Goal: Information Seeking & Learning: Compare options

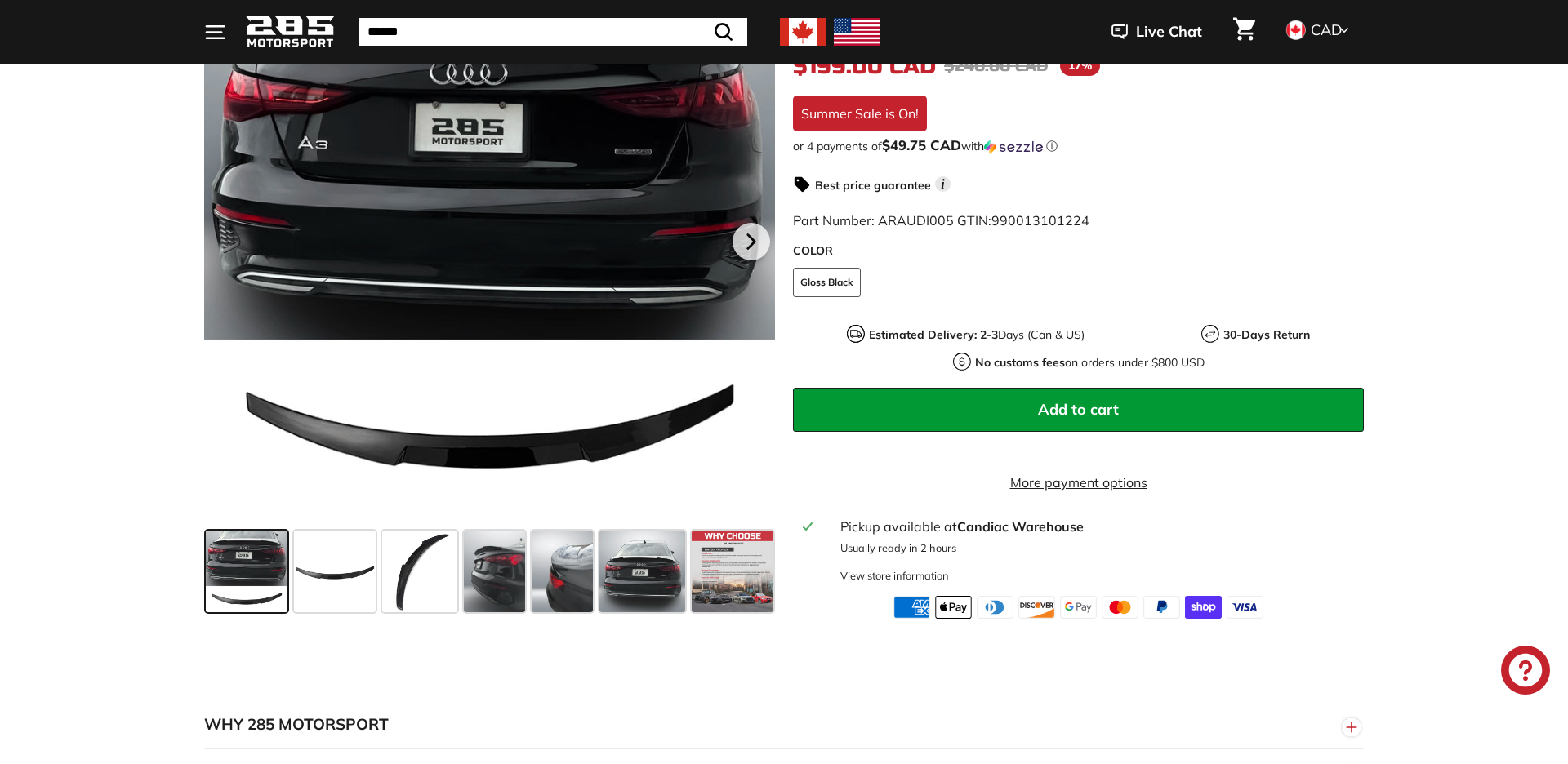
scroll to position [363, 0]
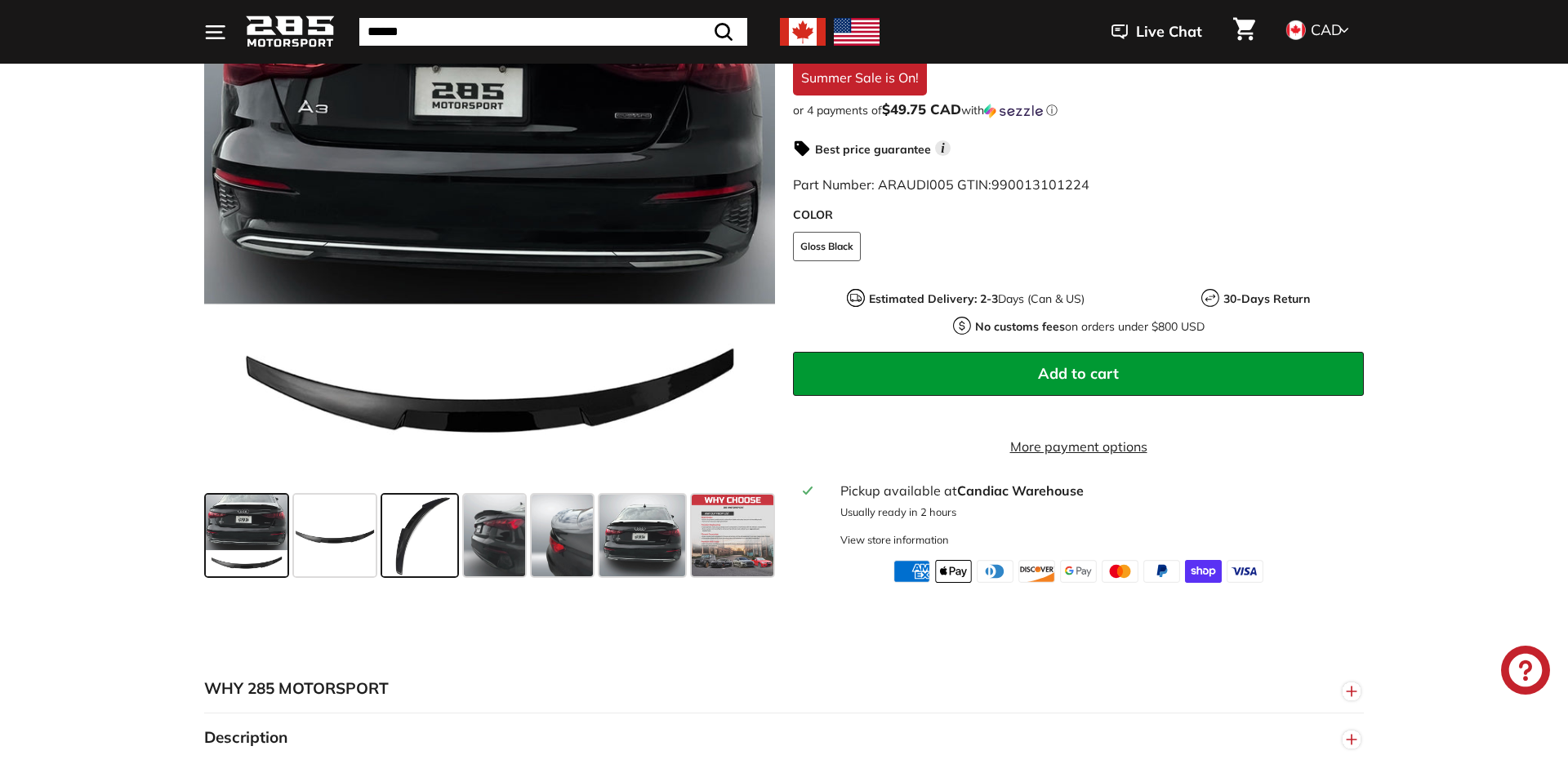
click at [421, 576] on span at bounding box center [419, 536] width 75 height 82
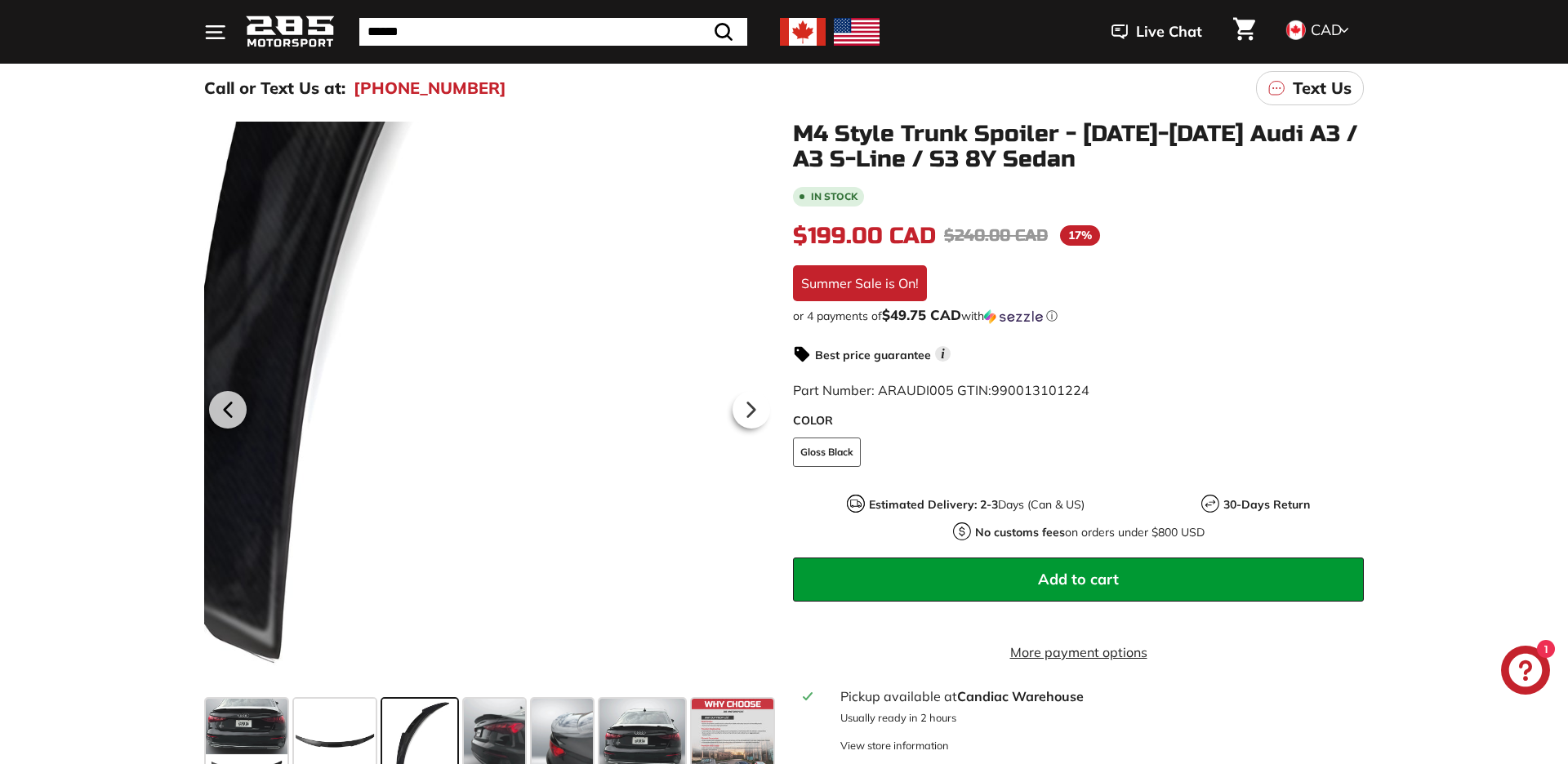
scroll to position [152, 0]
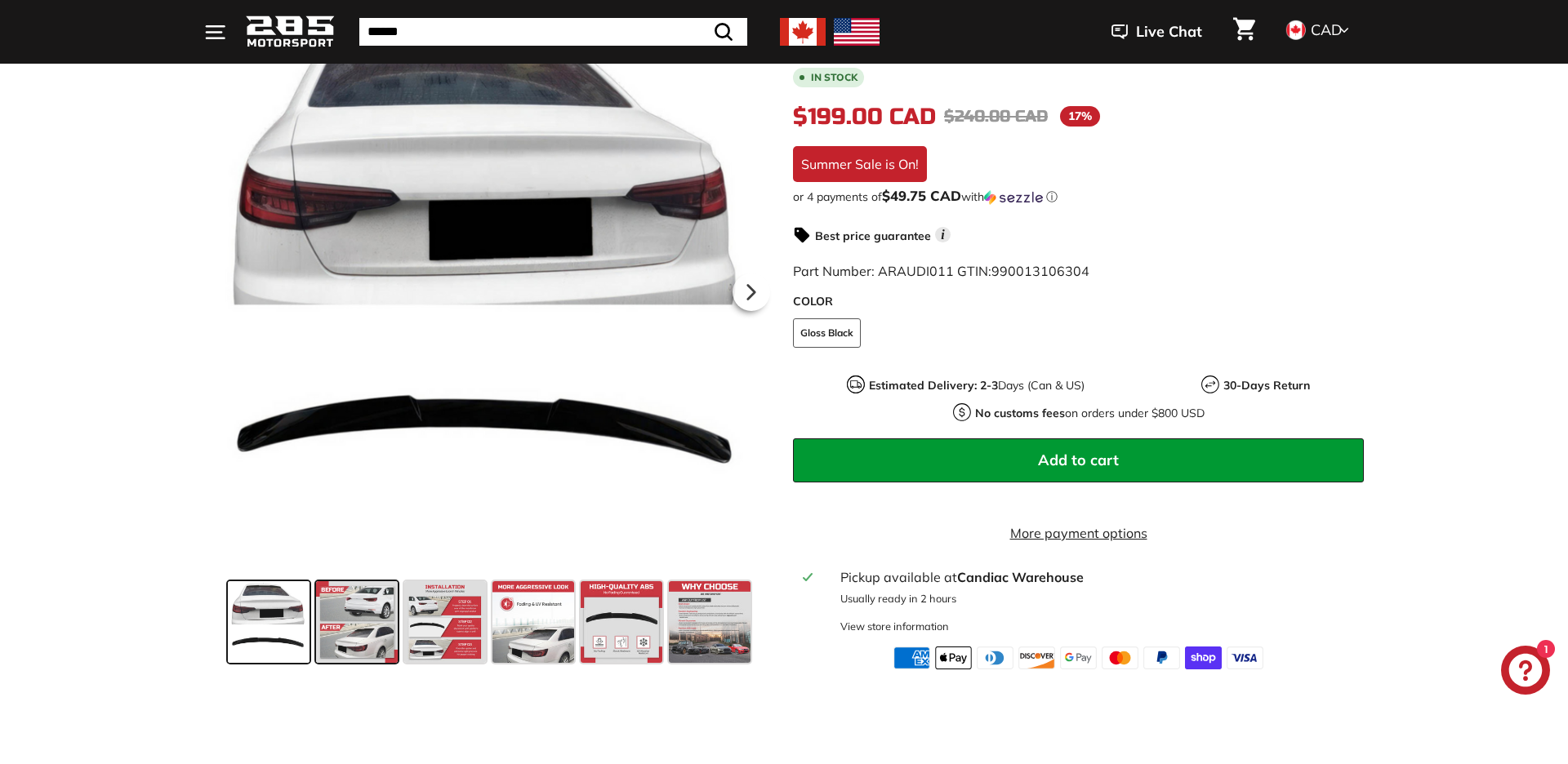
click at [350, 622] on span at bounding box center [357, 622] width 82 height 82
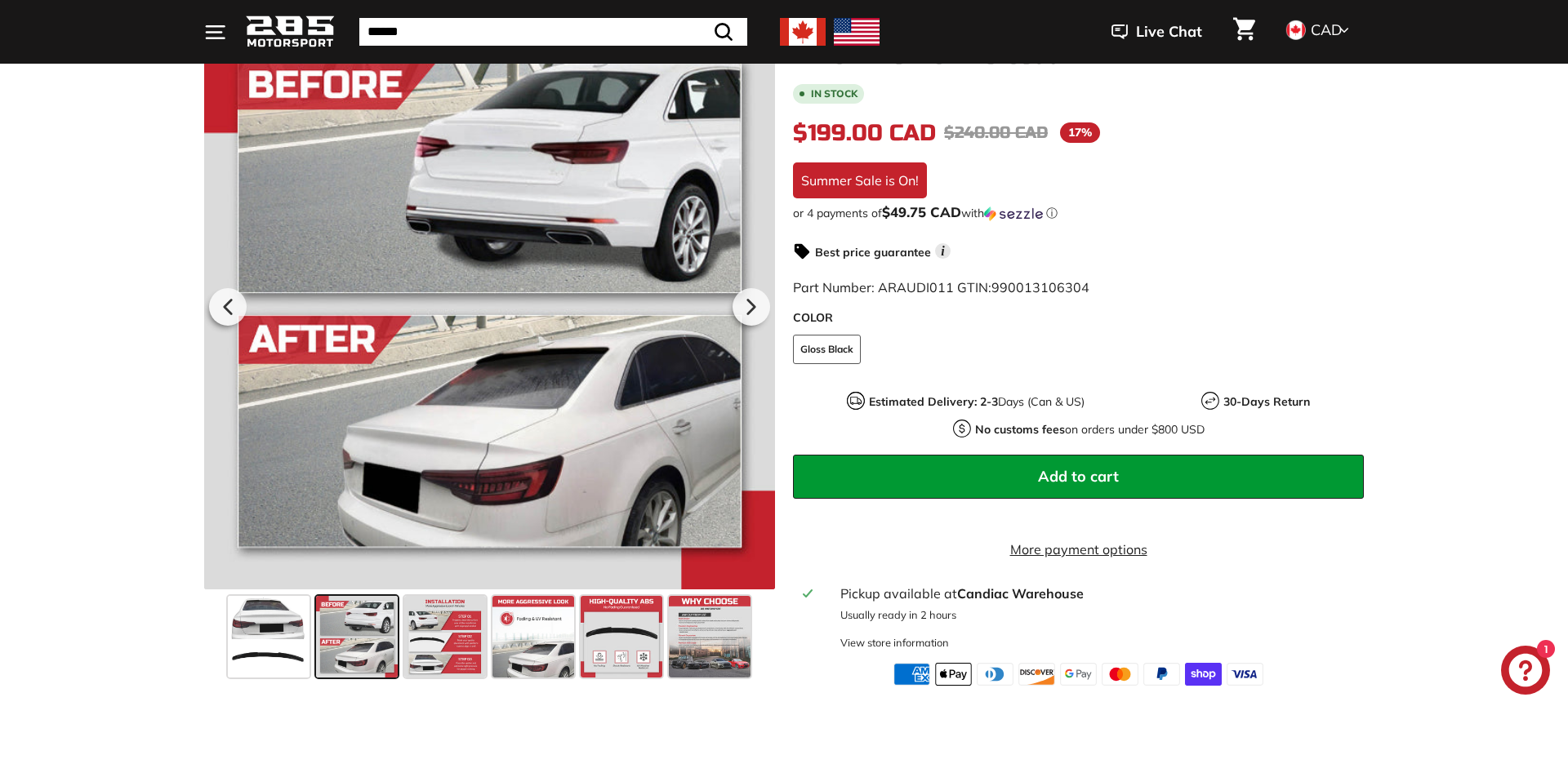
scroll to position [263, 0]
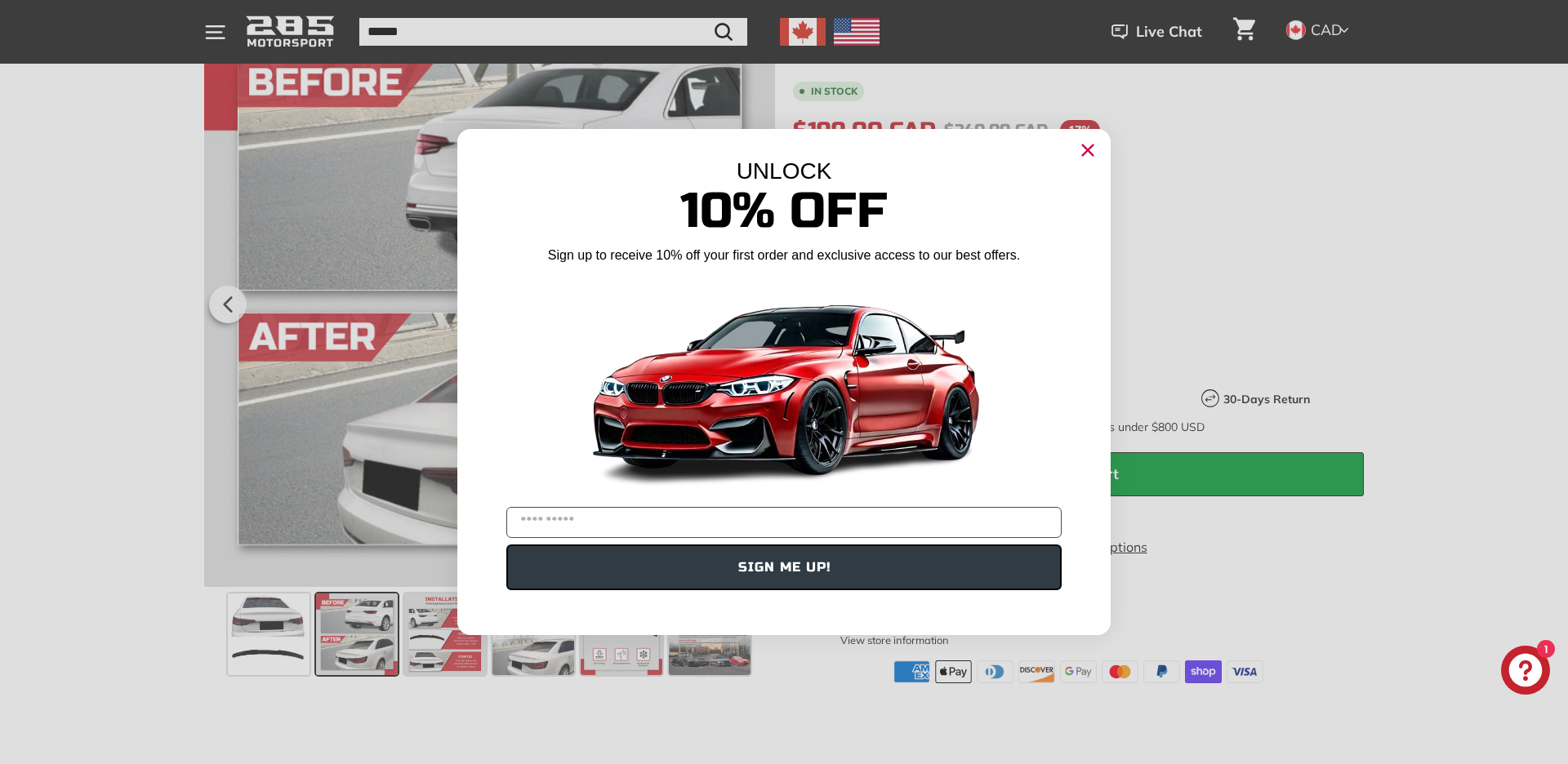
click at [429, 637] on div "Close dialog UNLOCK 10% Off Sign up to receive 10% off your first order and exc…" at bounding box center [784, 382] width 1568 height 764
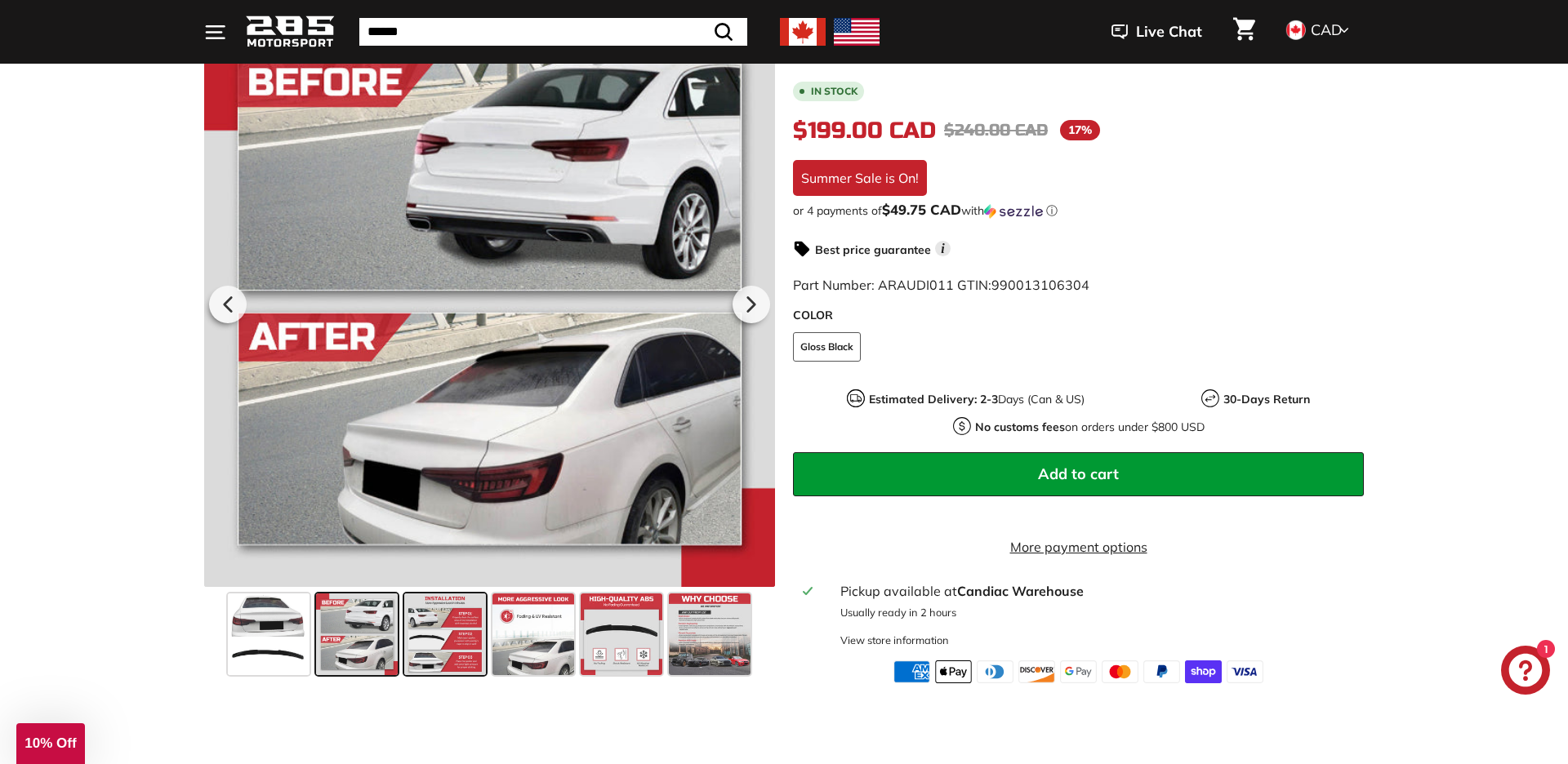
click at [420, 637] on span at bounding box center [445, 634] width 82 height 82
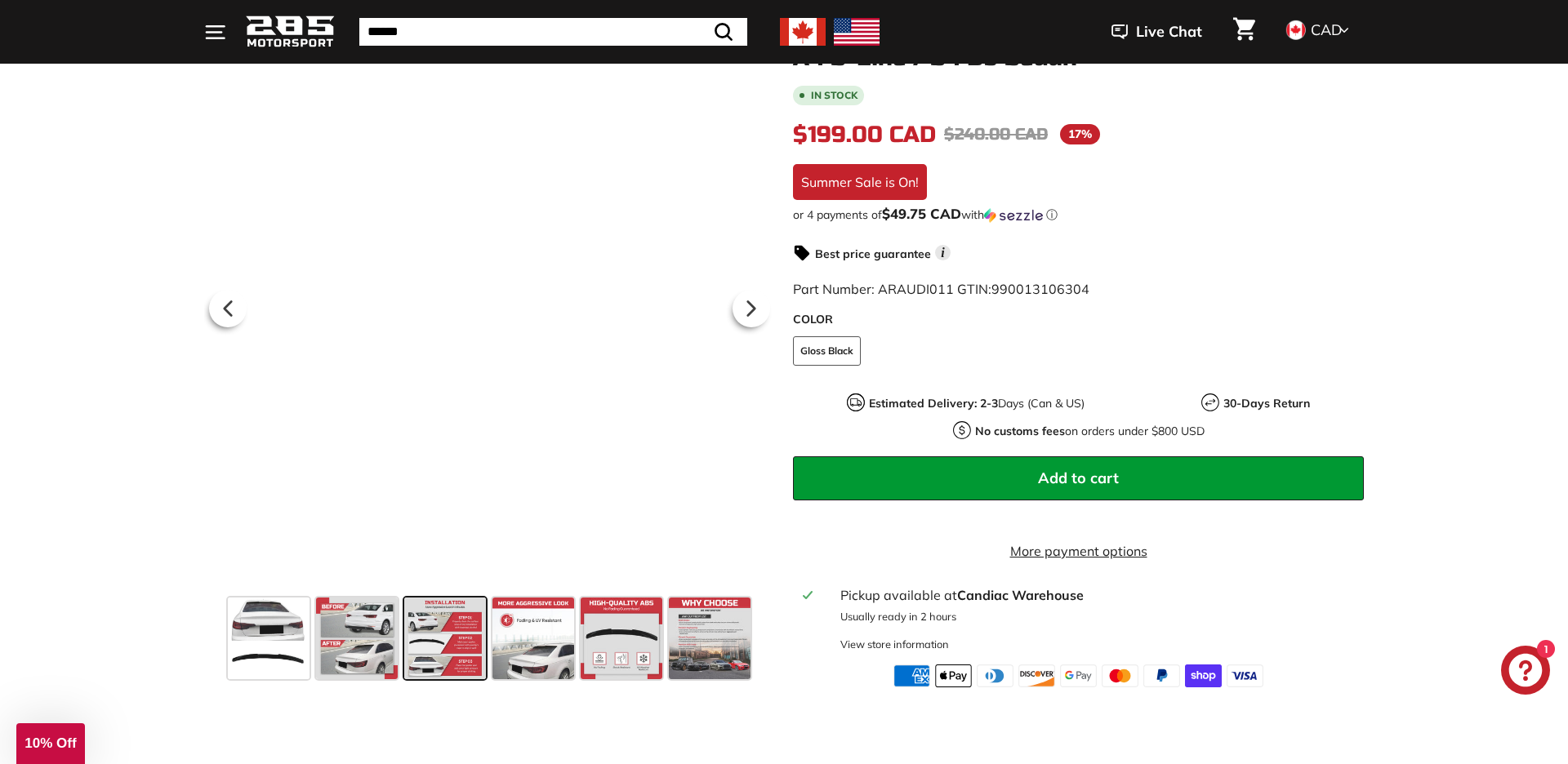
scroll to position [257, 0]
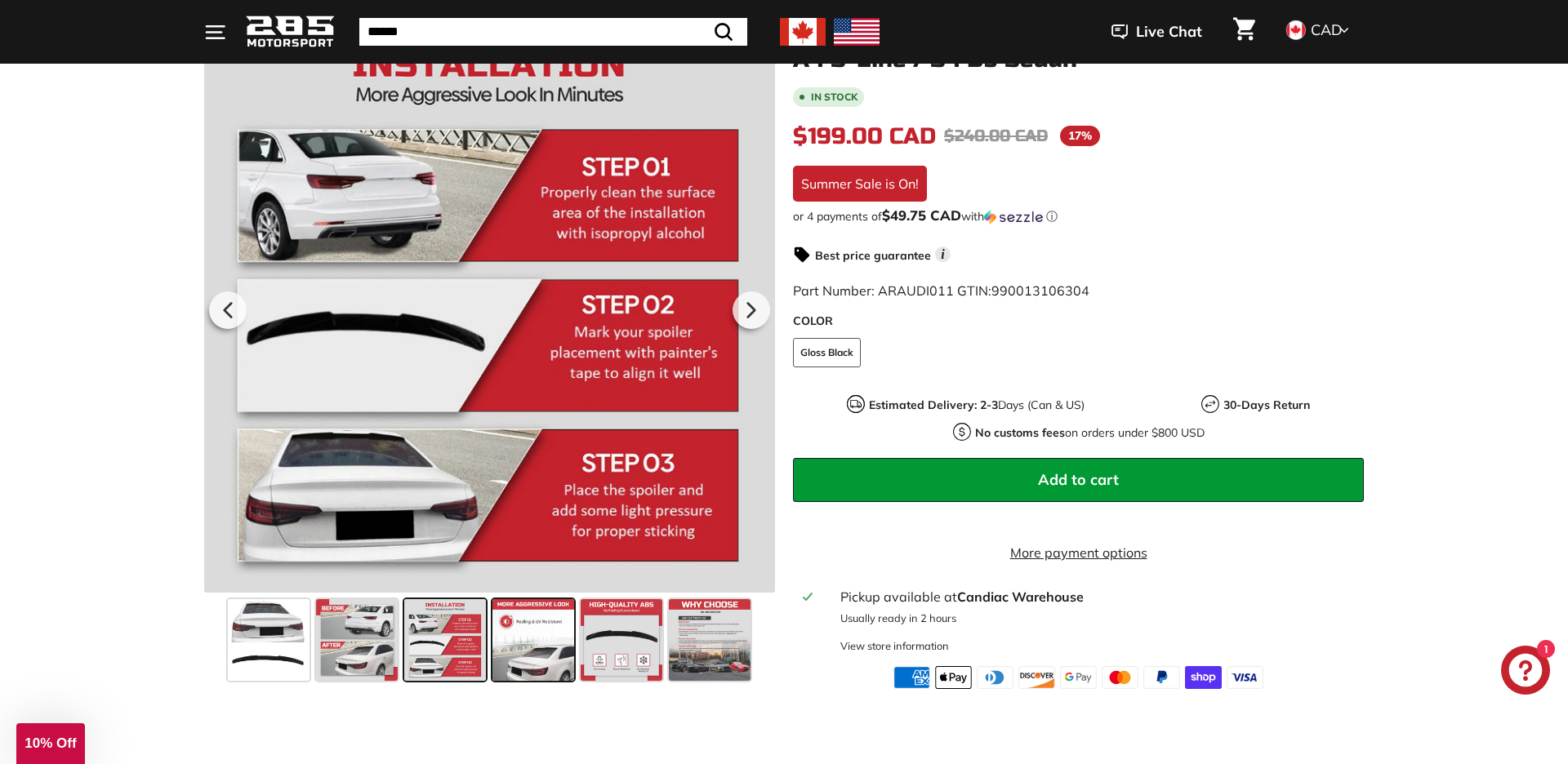
click at [543, 648] on span at bounding box center [533, 640] width 82 height 82
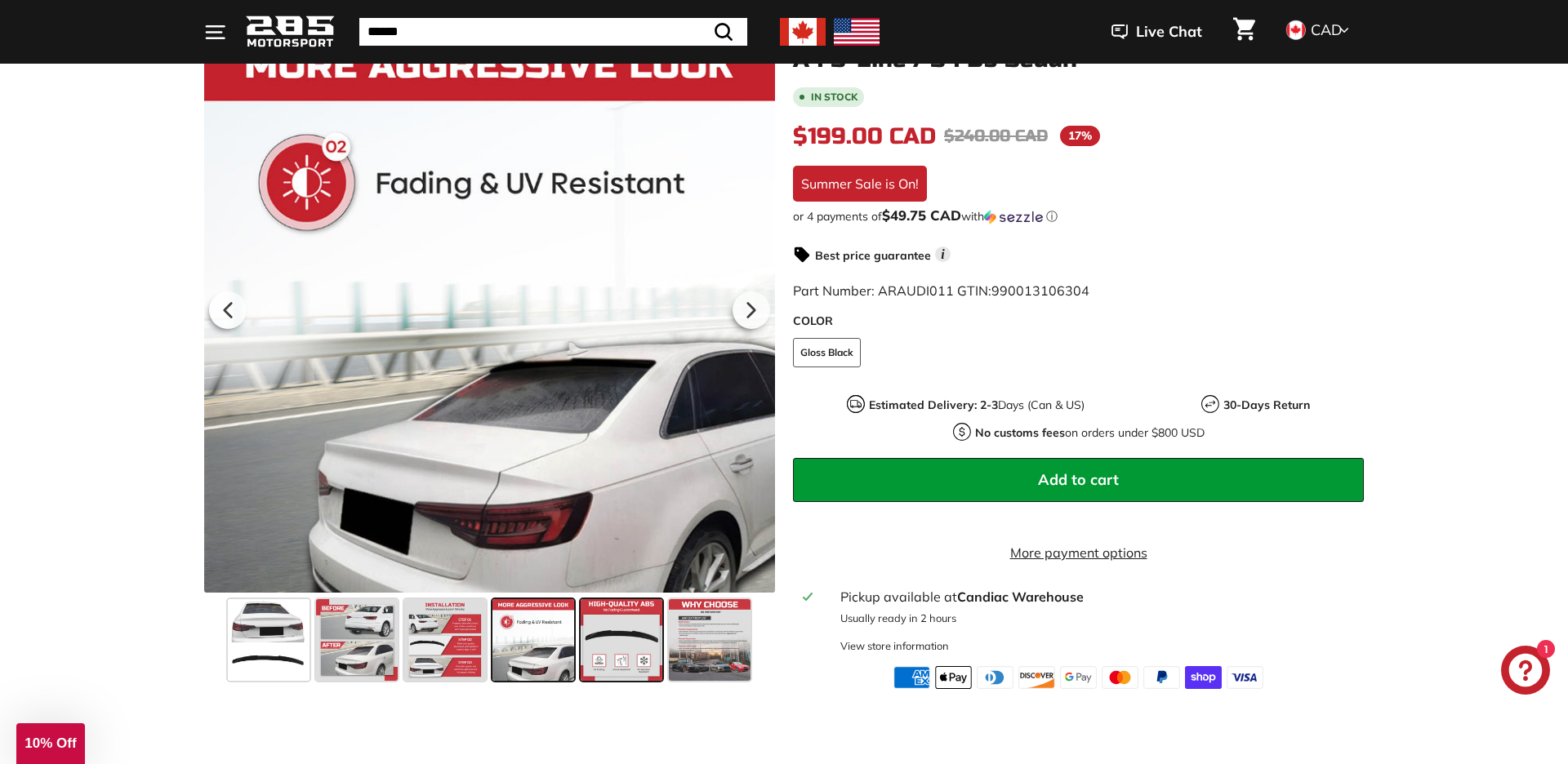
click at [594, 654] on span at bounding box center [622, 640] width 82 height 82
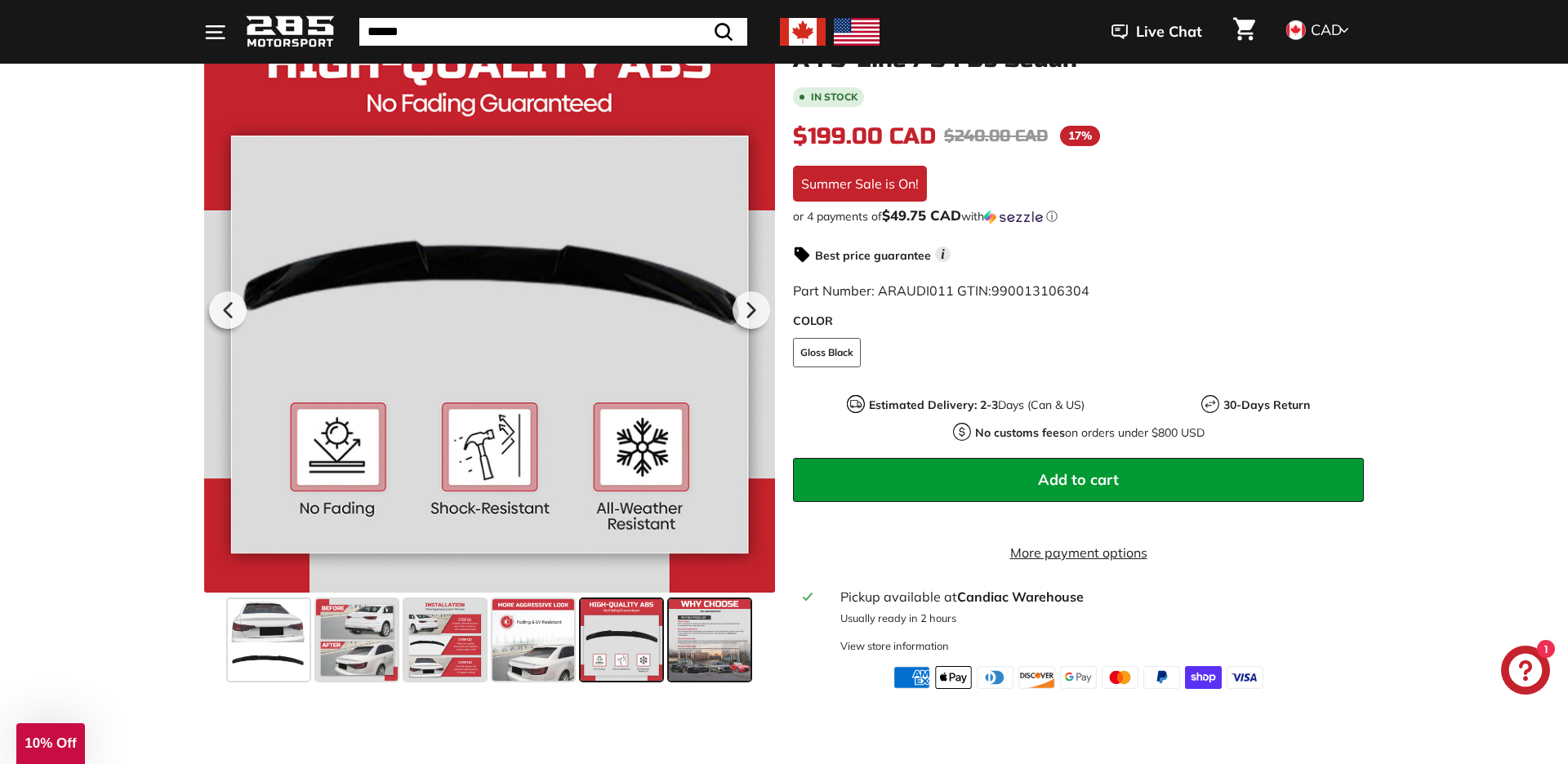
click at [720, 661] on span at bounding box center [710, 640] width 82 height 82
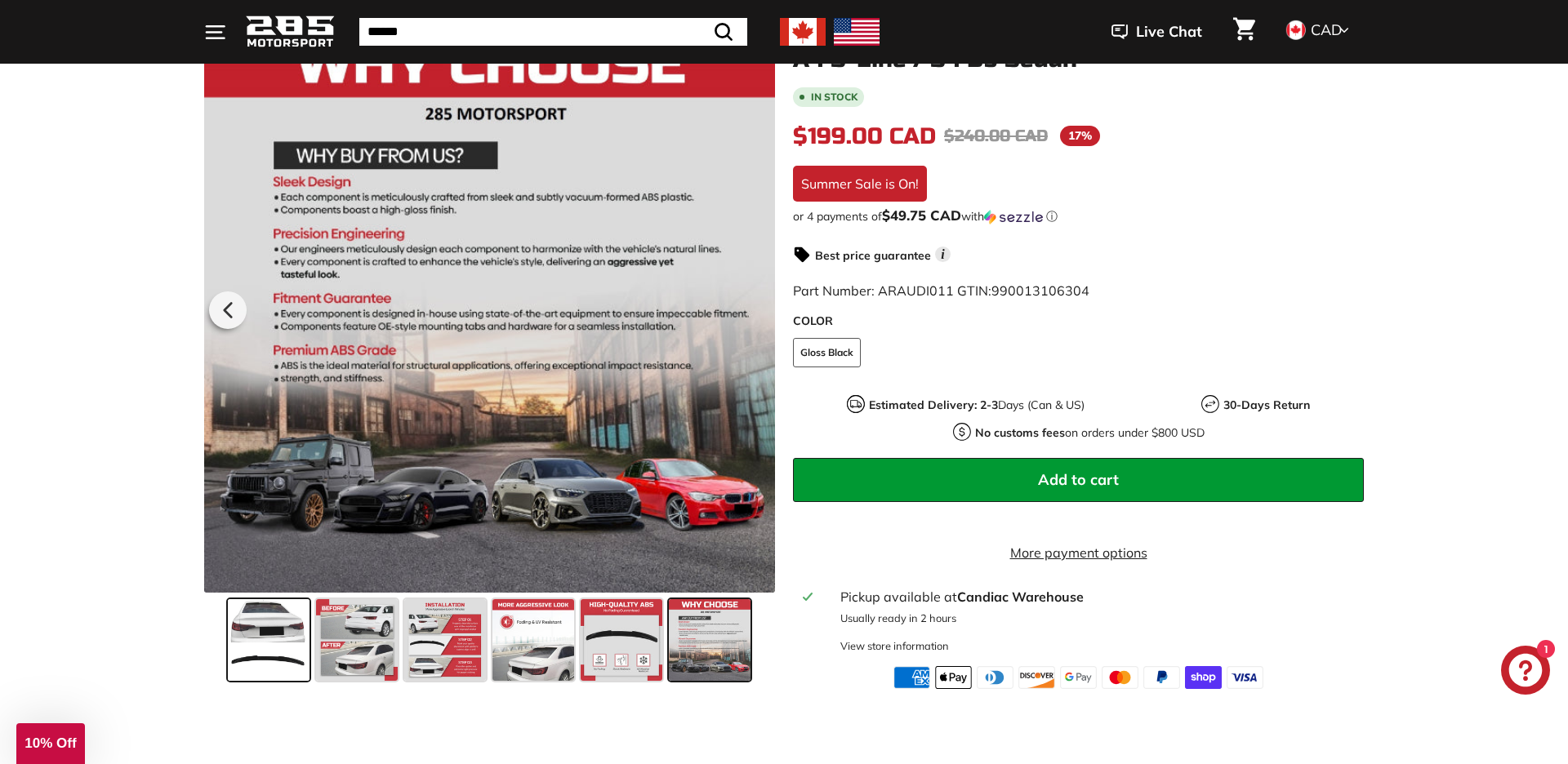
click at [266, 667] on span at bounding box center [268, 640] width 82 height 82
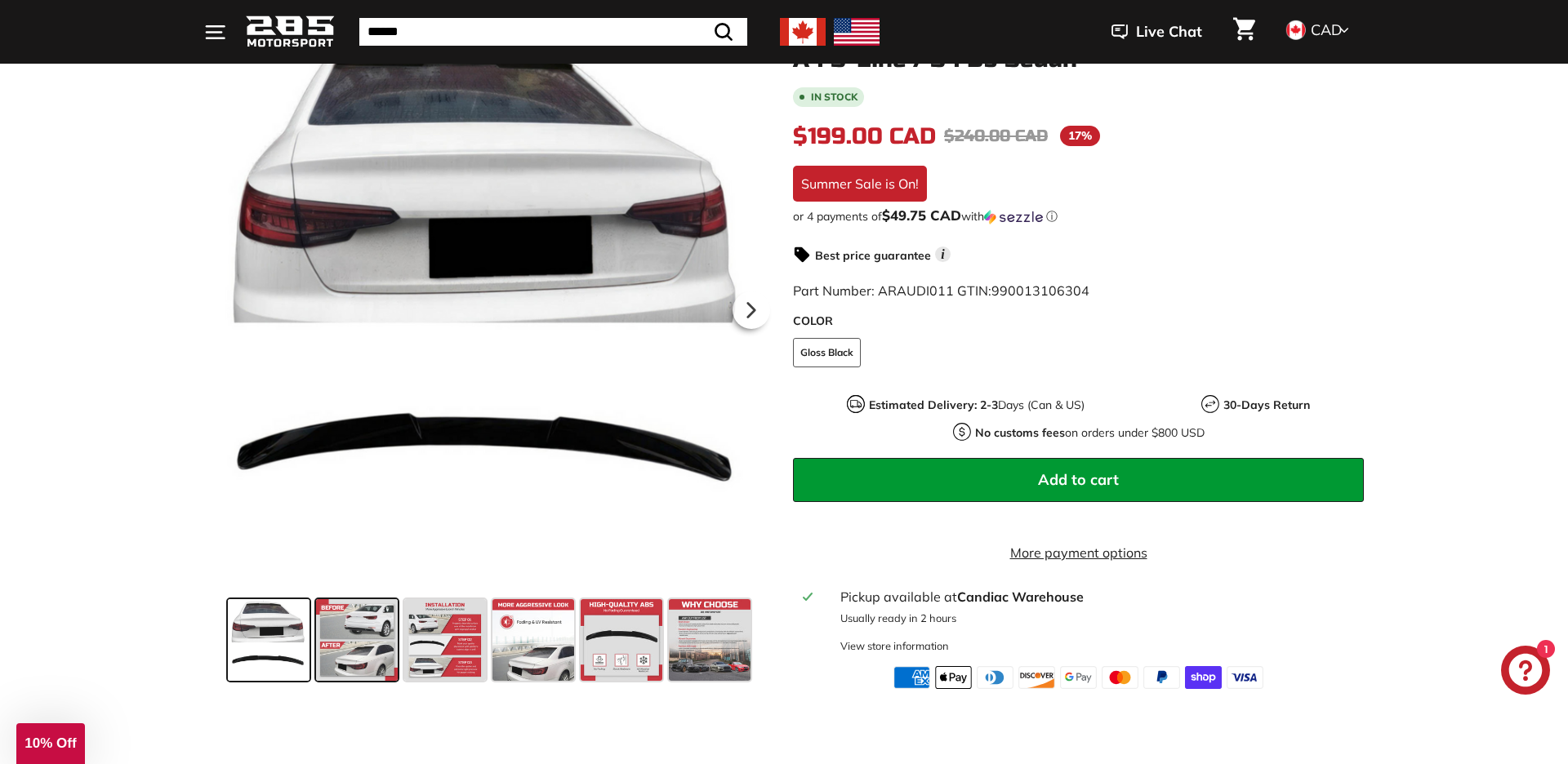
click at [384, 670] on span at bounding box center [357, 640] width 82 height 82
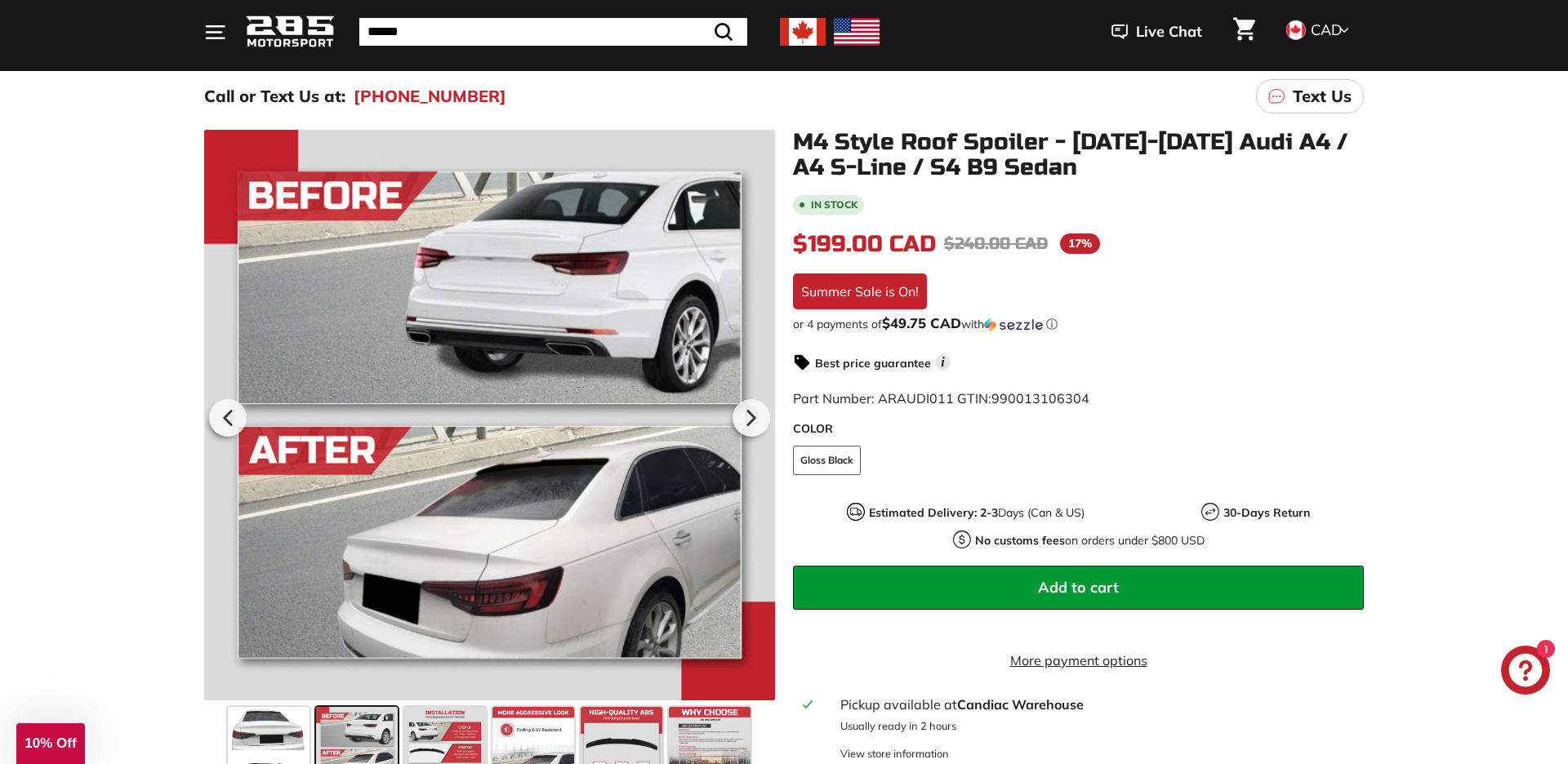
scroll to position [164, 0]
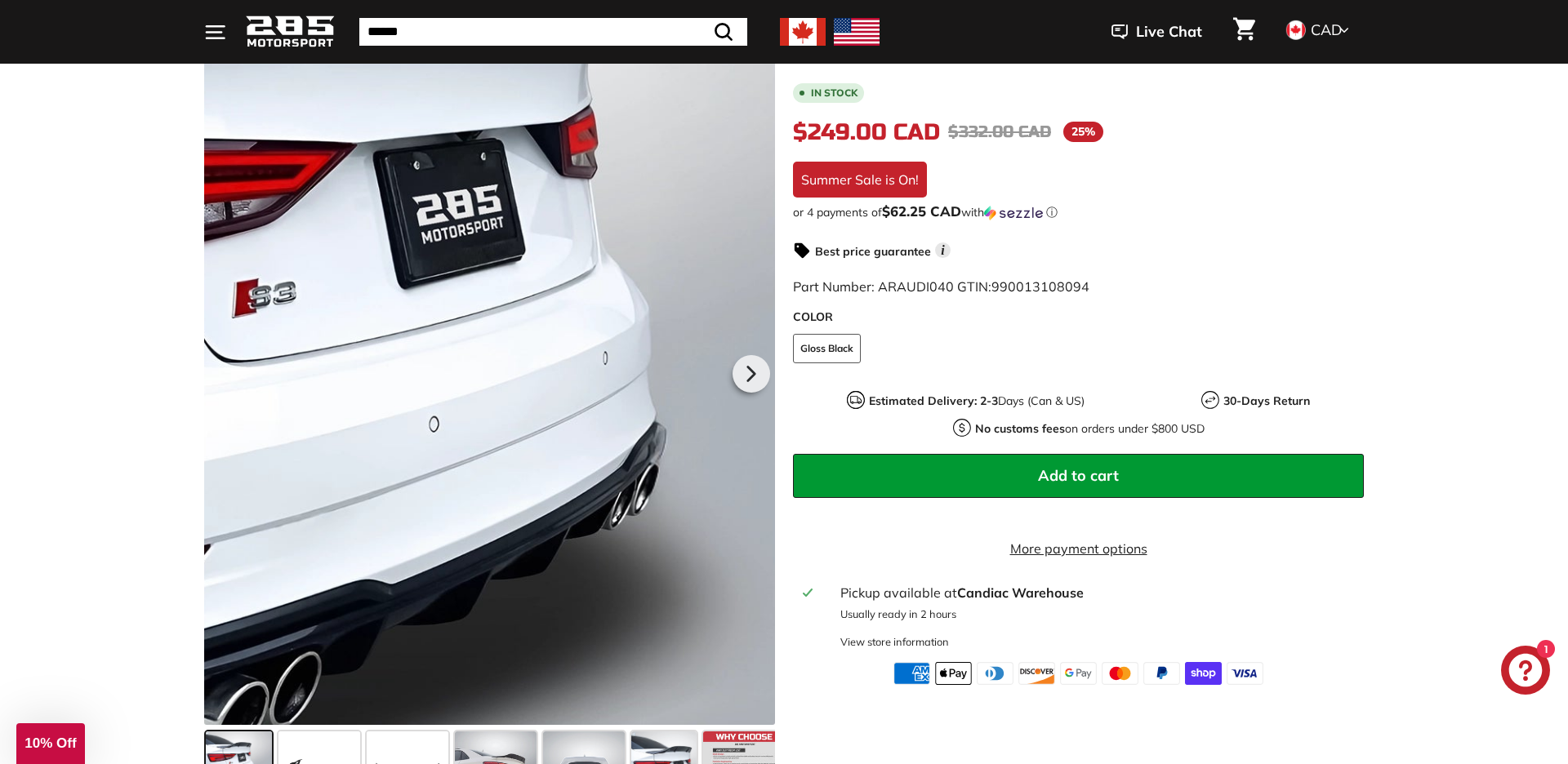
scroll to position [263, 0]
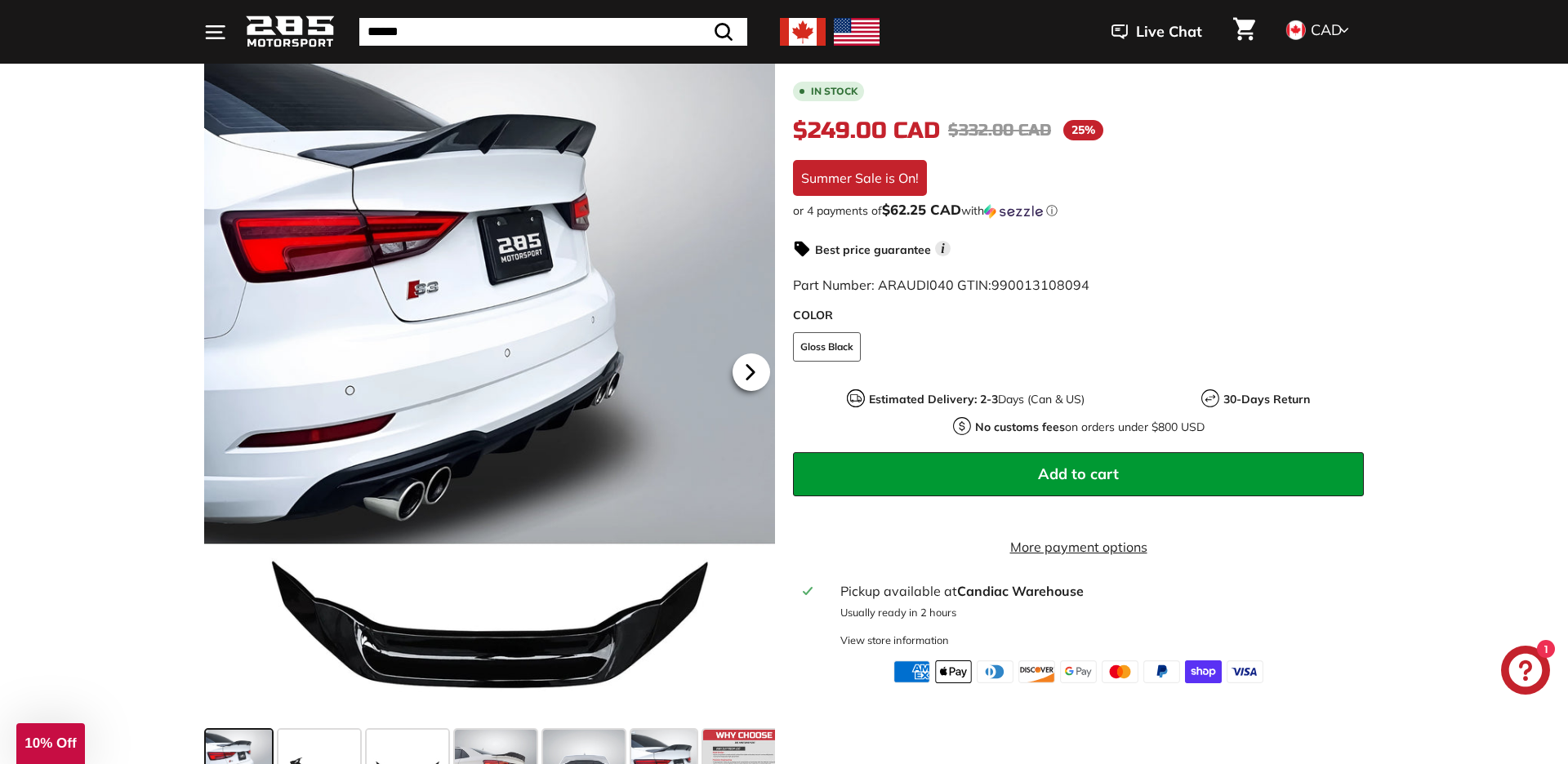
click at [748, 370] on icon at bounding box center [750, 373] width 6 height 14
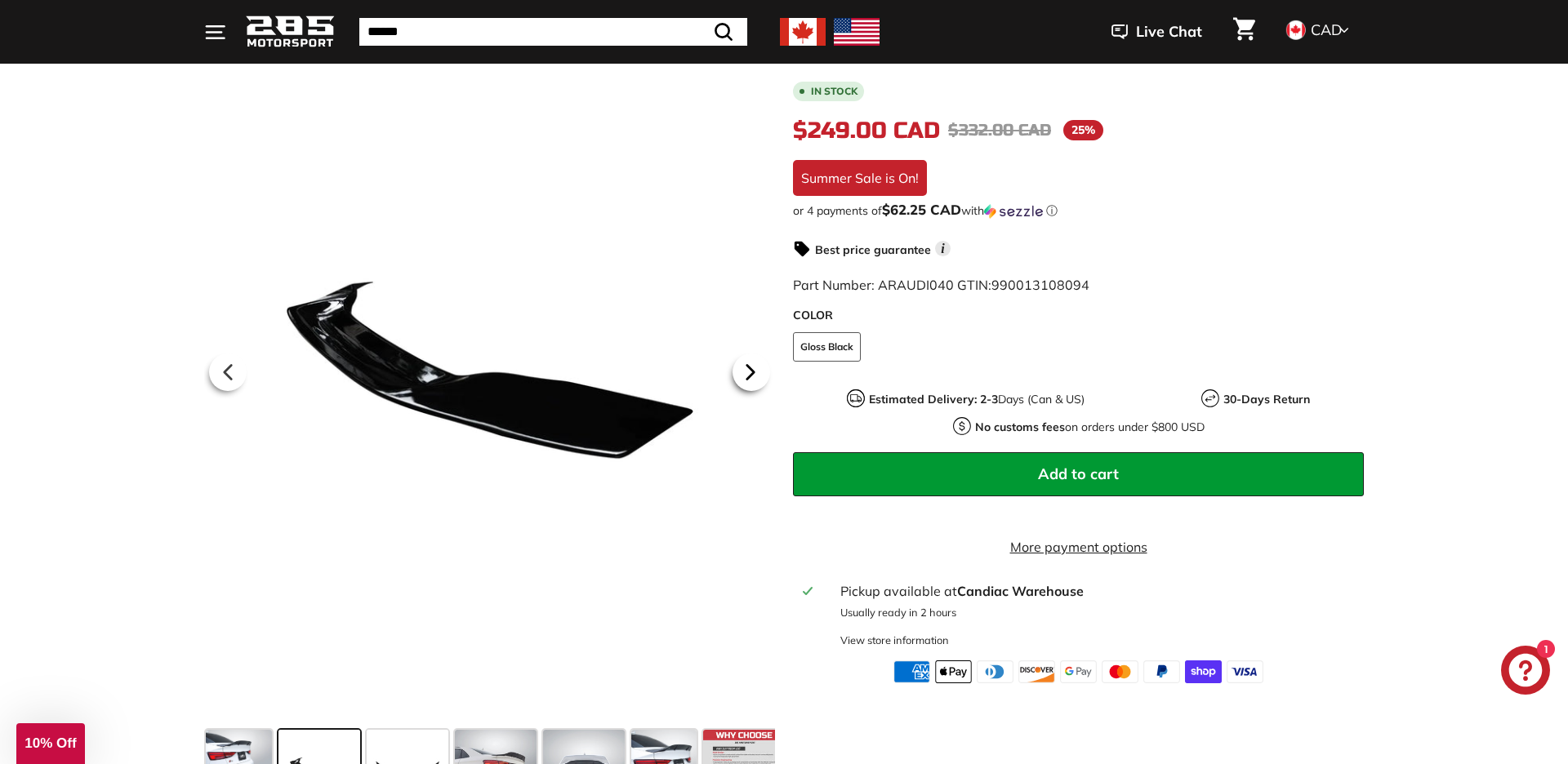
click at [748, 370] on icon at bounding box center [750, 373] width 6 height 14
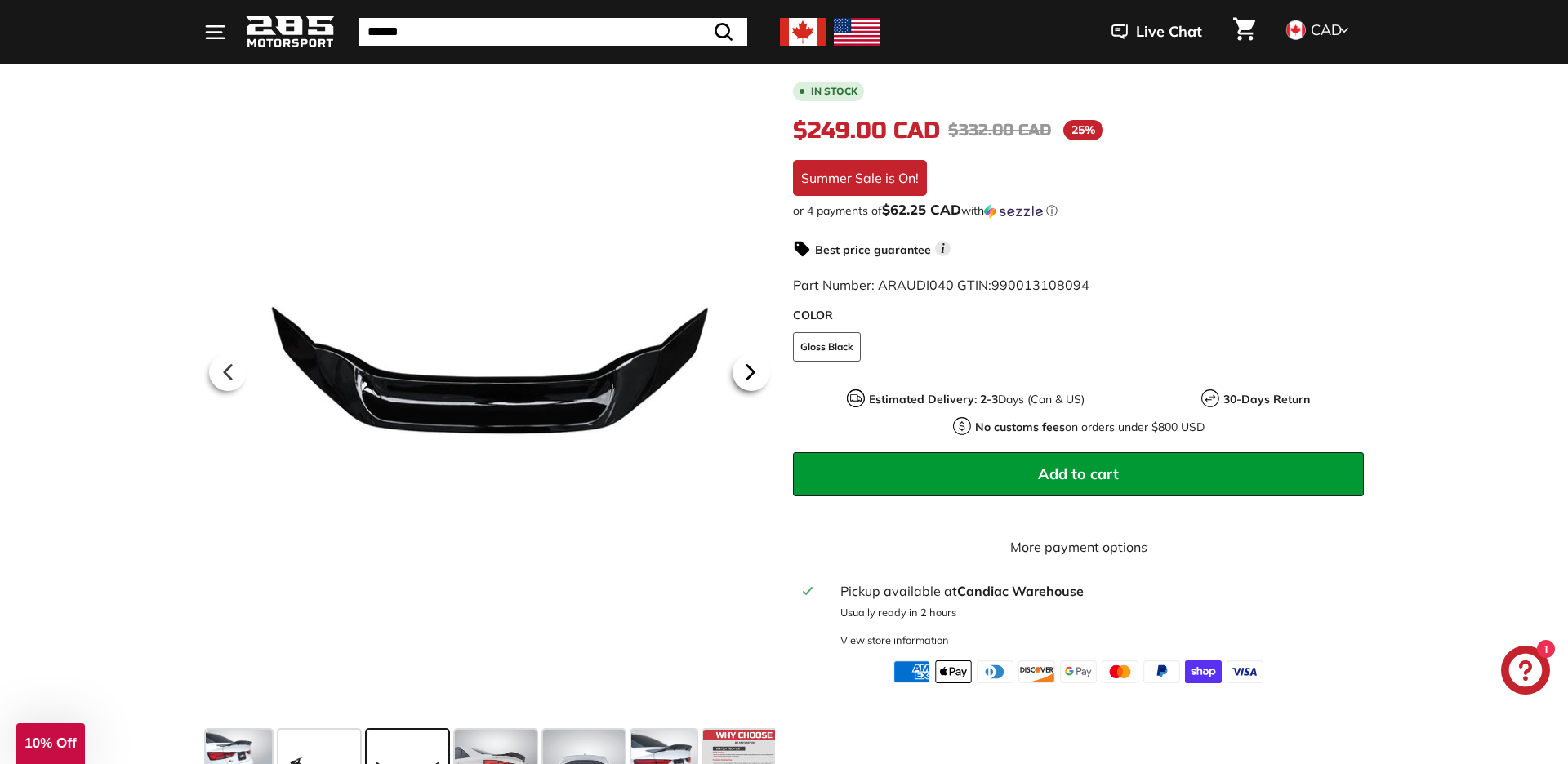
click at [748, 370] on icon at bounding box center [750, 373] width 6 height 14
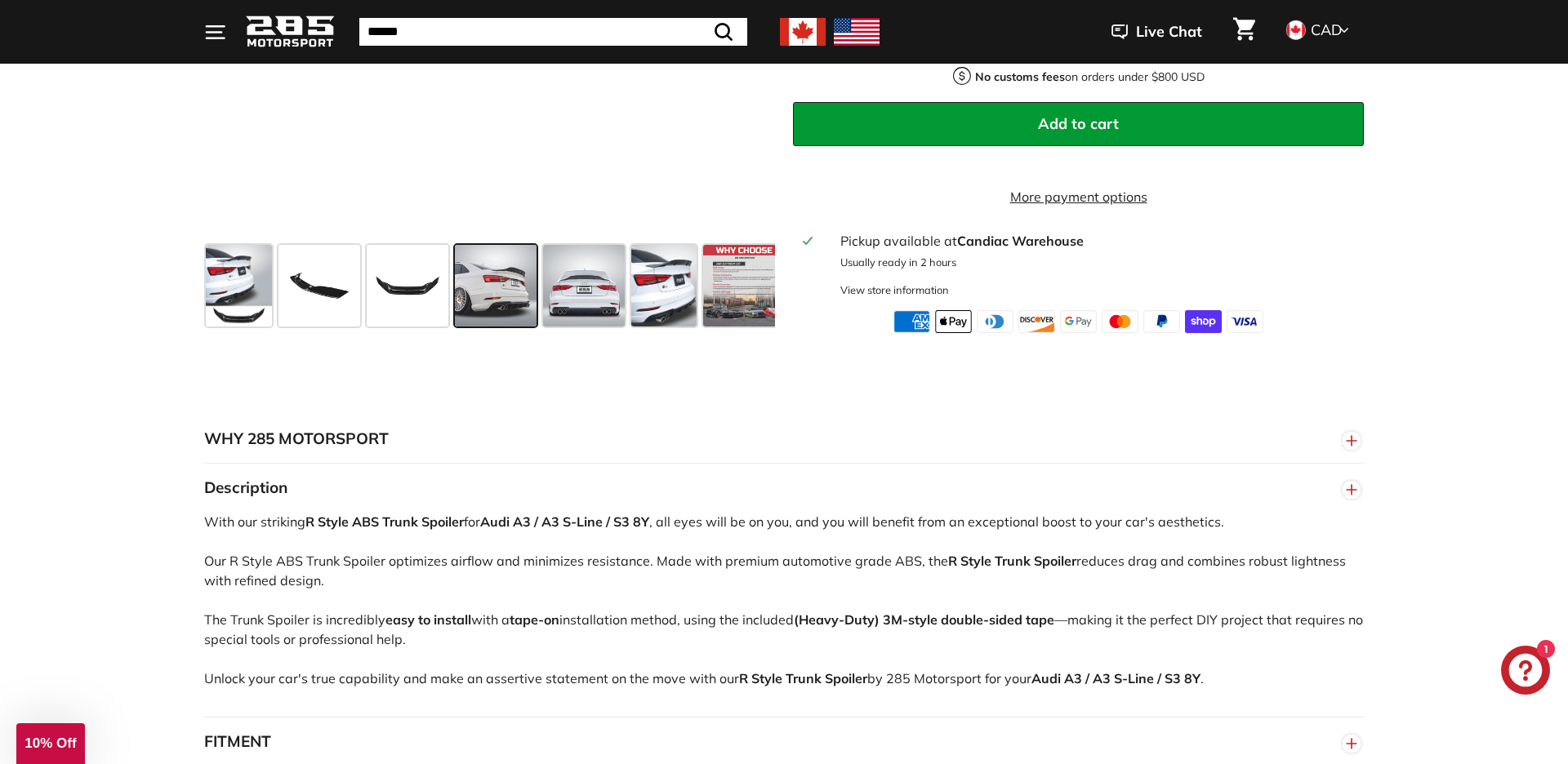
scroll to position [753, 0]
